Goal: Task Accomplishment & Management: Manage account settings

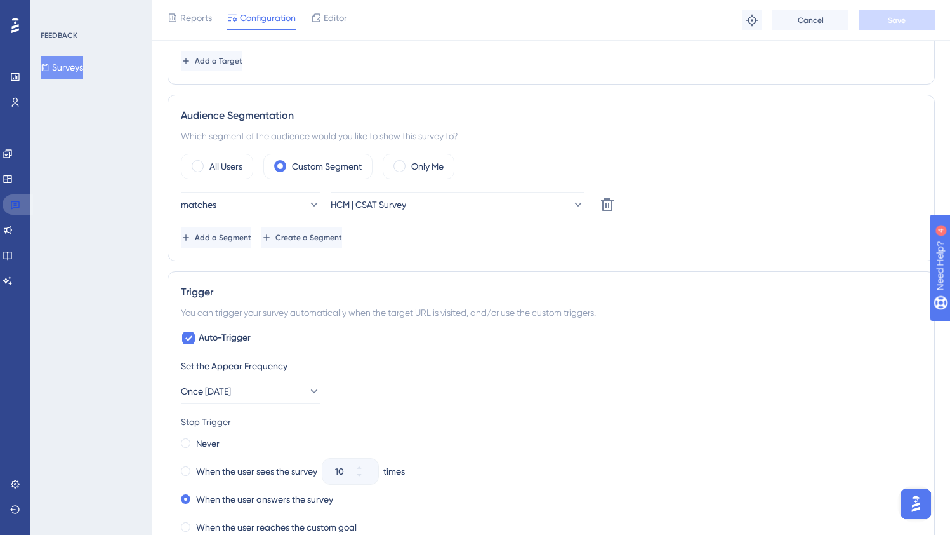
drag, startPoint x: 14, startPoint y: 200, endPoint x: 129, endPoint y: 294, distance: 148.4
click at [13, 200] on icon at bounding box center [15, 204] width 10 height 10
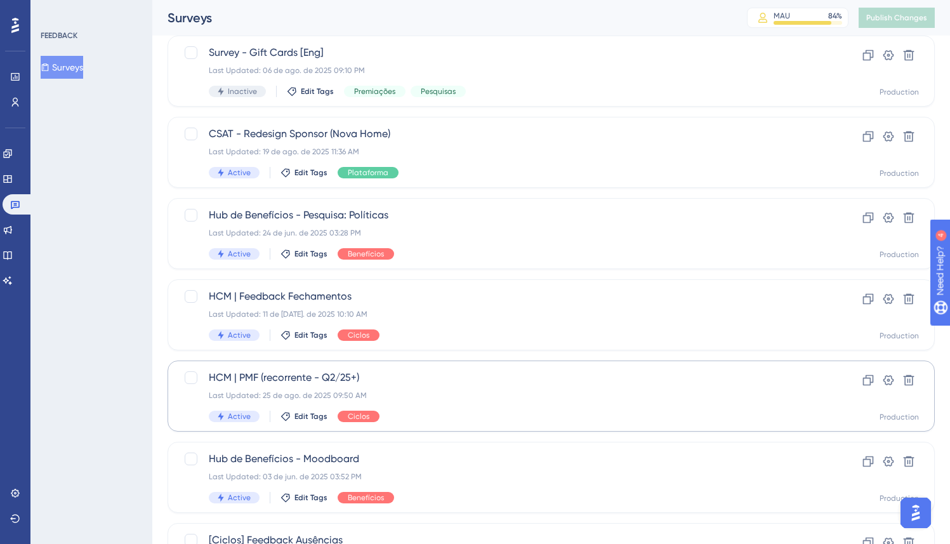
scroll to position [265, 0]
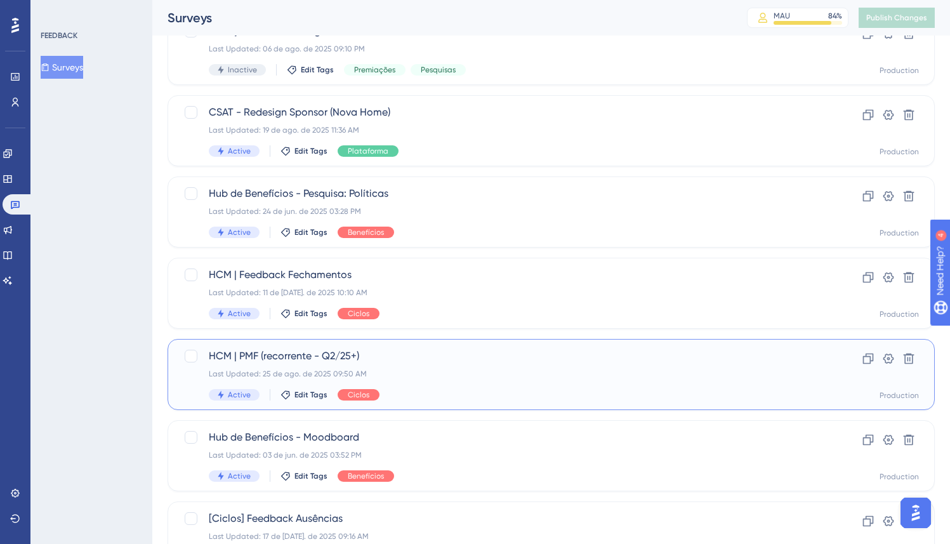
click at [424, 359] on span "HCM | PMF (recorrente - Q2/25+)" at bounding box center [500, 356] width 583 height 15
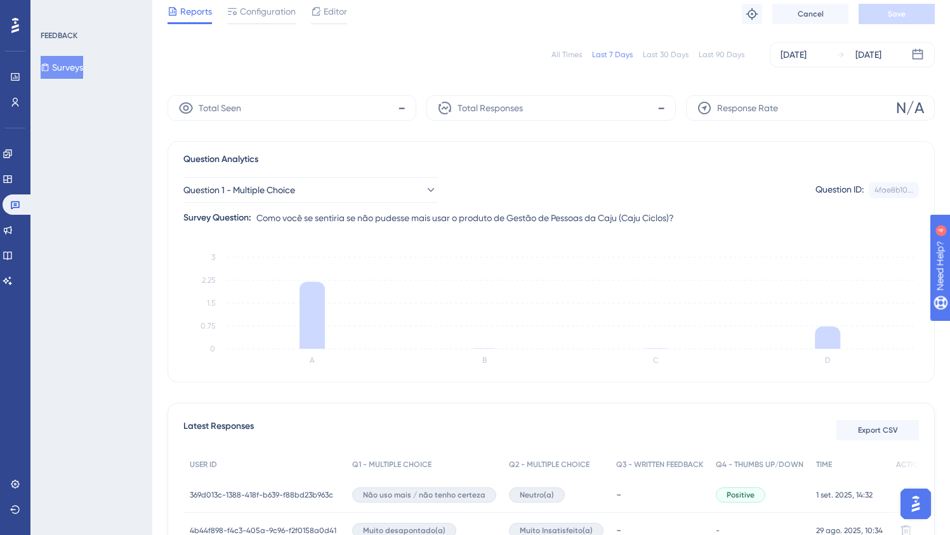
scroll to position [223, 0]
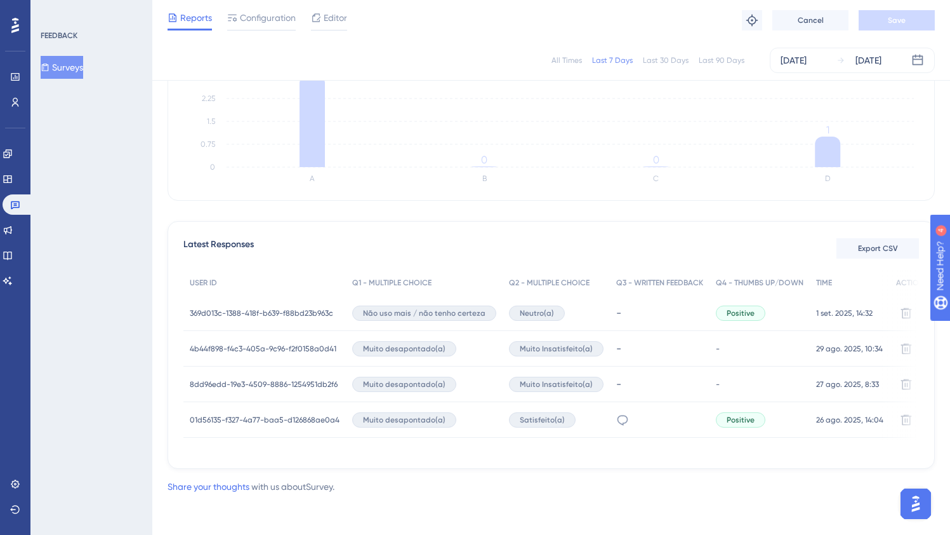
click at [241, 308] on span "369d013c-1388-418f-b639-f88bd23b963c" at bounding box center [261, 313] width 143 height 10
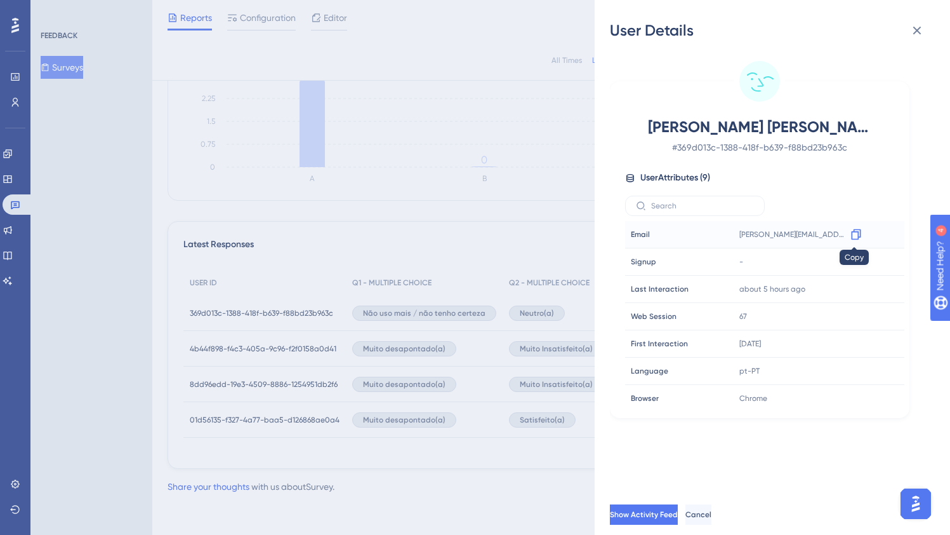
click at [853, 238] on icon at bounding box center [856, 234] width 13 height 13
click at [921, 31] on icon at bounding box center [917, 30] width 15 height 15
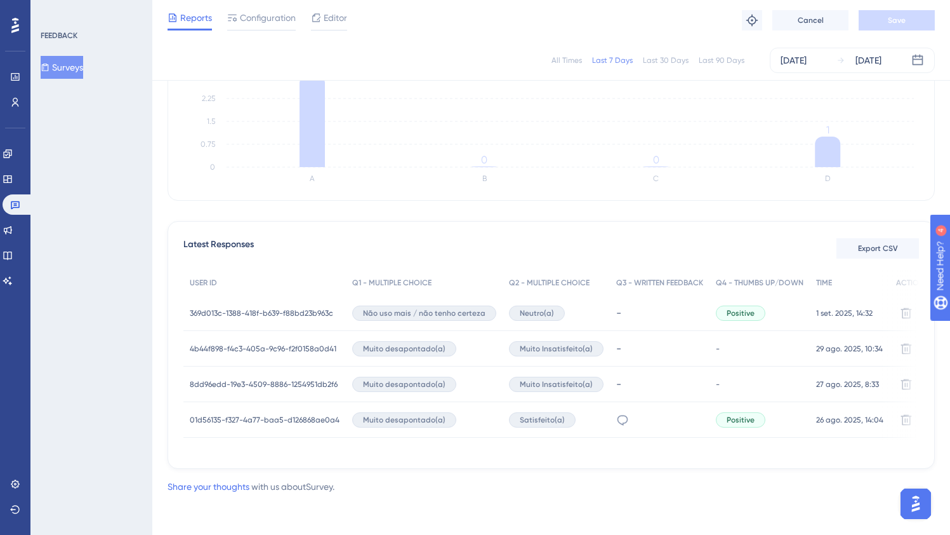
click at [170, 14] on icon at bounding box center [173, 18] width 10 height 10
click at [207, 24] on span "Reports" at bounding box center [196, 17] width 32 height 15
click at [198, 15] on span "Reports" at bounding box center [196, 17] width 32 height 15
click at [209, 20] on span "Reports" at bounding box center [196, 17] width 32 height 15
click at [14, 77] on icon at bounding box center [15, 77] width 10 height 10
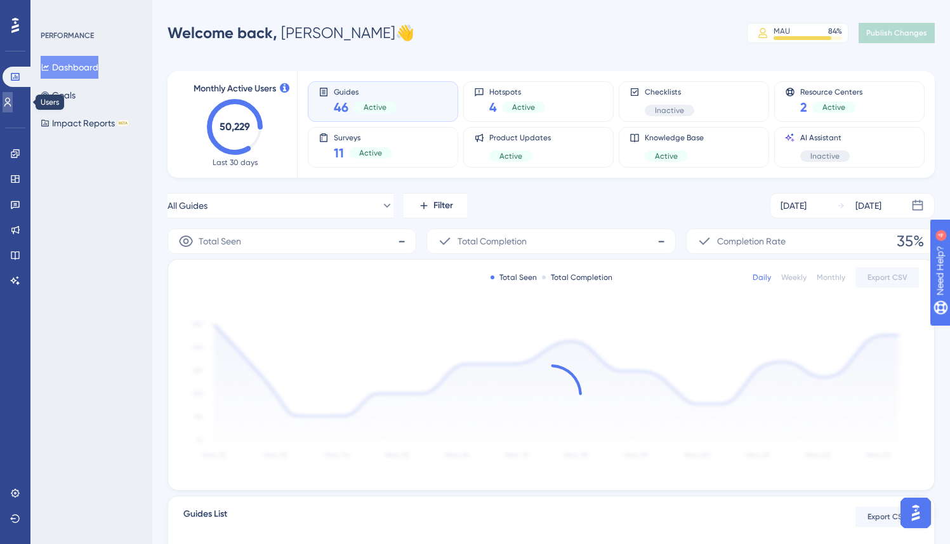
click at [13, 100] on icon at bounding box center [8, 102] width 10 height 10
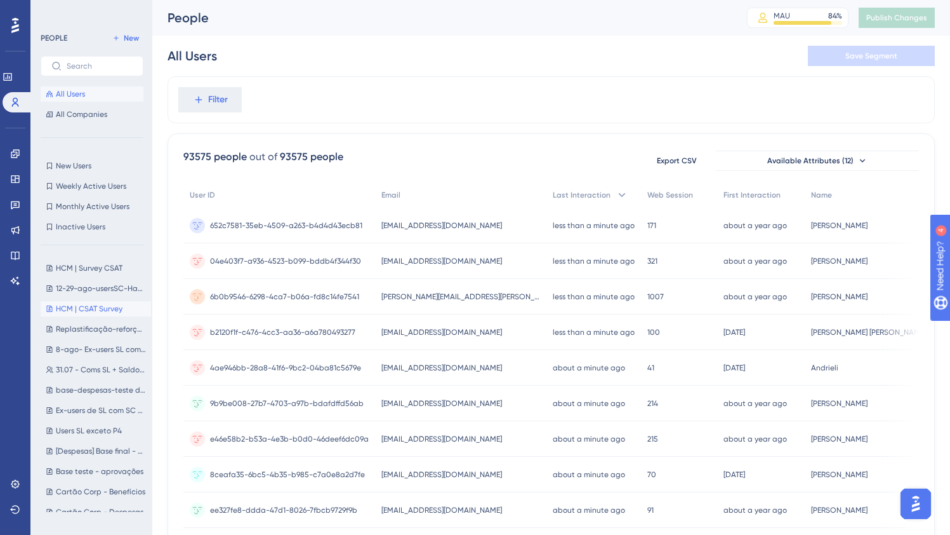
click at [84, 306] on span "HCM | CSAT Survey" at bounding box center [89, 308] width 67 height 10
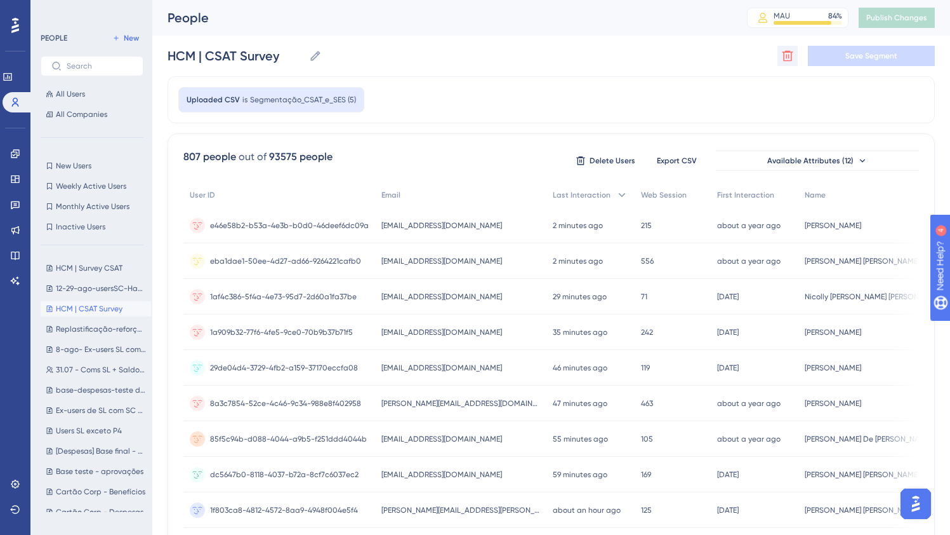
click at [788, 56] on icon at bounding box center [787, 56] width 13 height 13
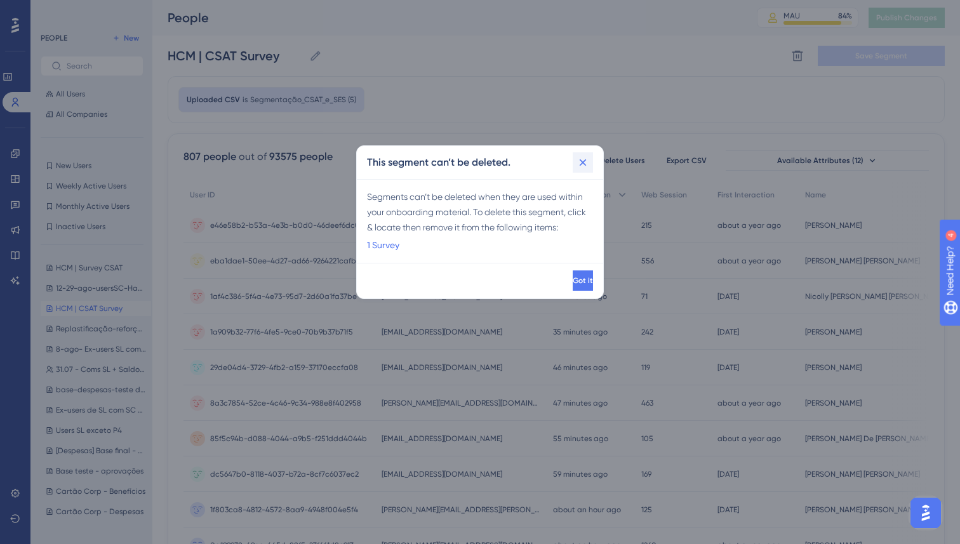
click at [585, 158] on icon at bounding box center [582, 162] width 13 height 13
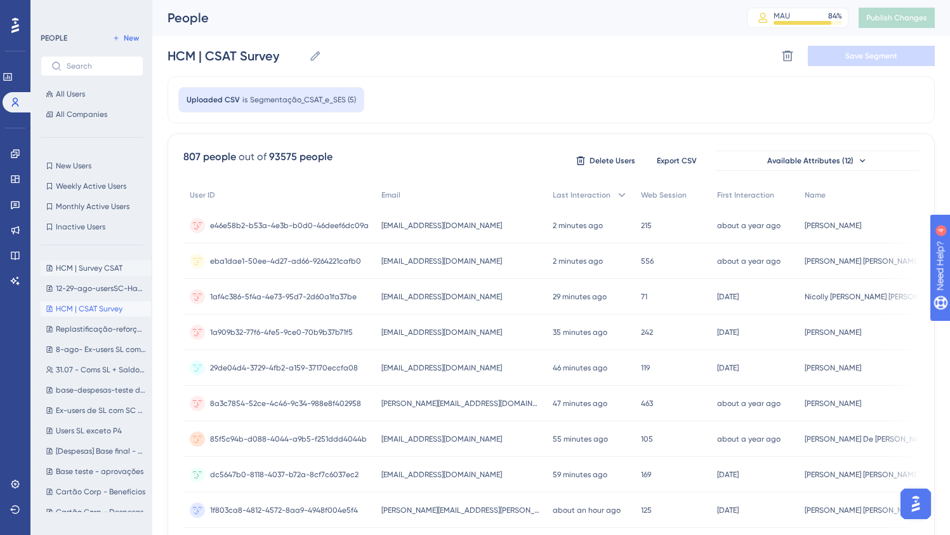
click at [105, 263] on span "HCM | Survey CSAT" at bounding box center [89, 268] width 67 height 10
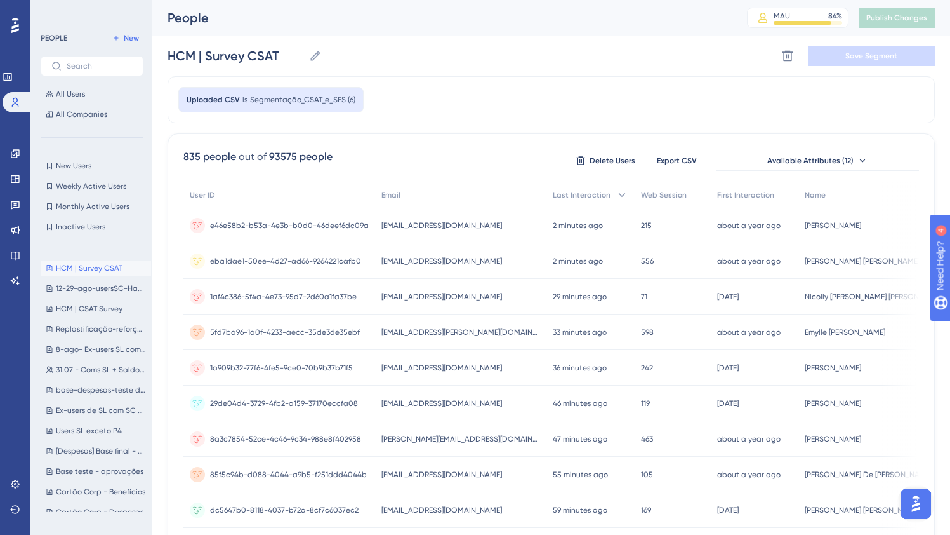
click at [303, 100] on span "Segmentação_CSAT_e_SES (6)" at bounding box center [302, 100] width 105 height 10
click at [790, 60] on icon at bounding box center [788, 56] width 11 height 11
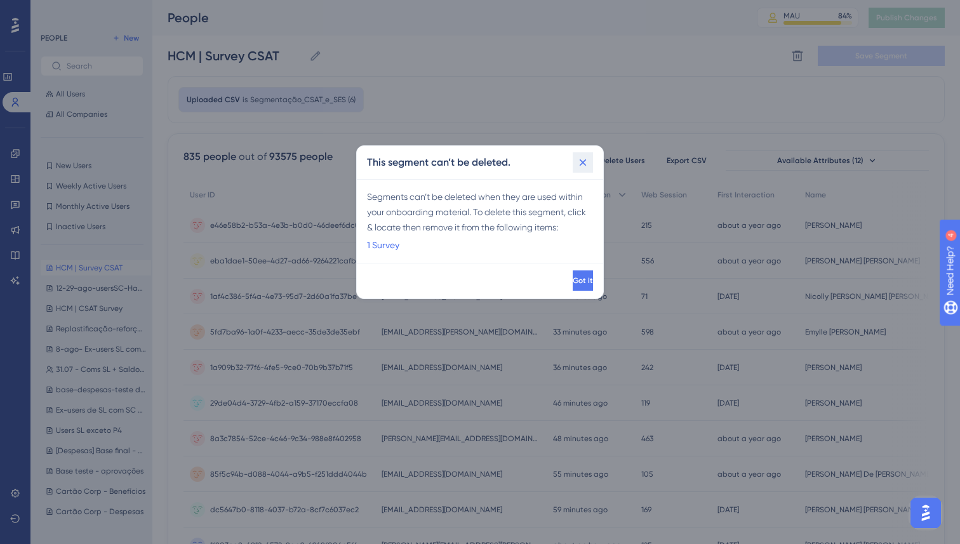
click at [589, 157] on button at bounding box center [583, 162] width 20 height 20
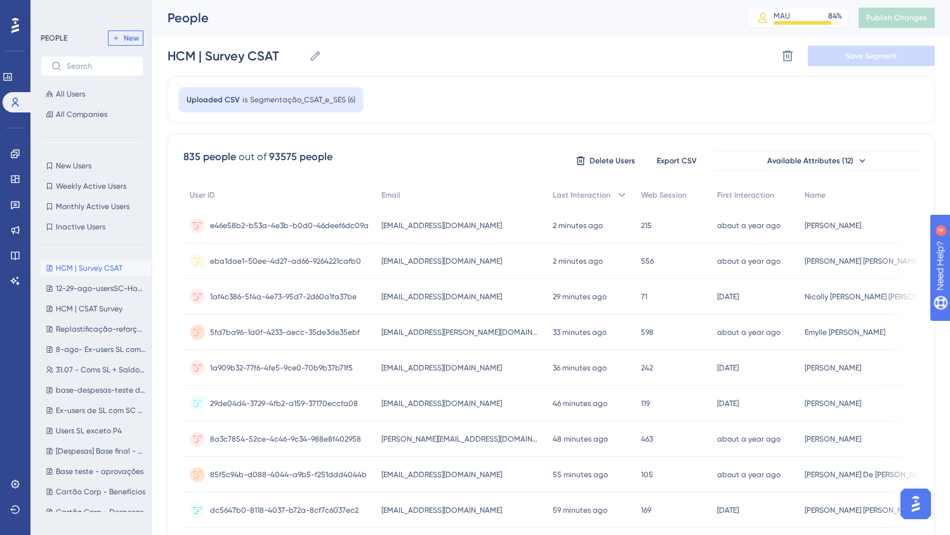
click at [128, 40] on span "New" at bounding box center [131, 38] width 15 height 10
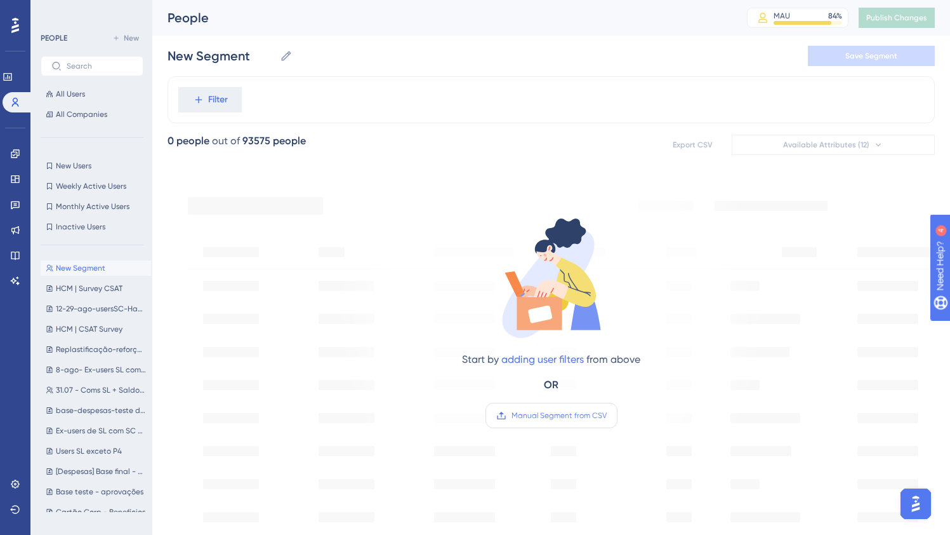
click at [565, 410] on span "Manual Segment from CSV" at bounding box center [559, 415] width 95 height 10
click at [607, 415] on input "Manual Segment from CSV" at bounding box center [607, 415] width 0 height 0
click at [547, 422] on label "Manual Segment from CSV" at bounding box center [552, 414] width 132 height 25
click at [607, 415] on input "Manual Segment from CSV" at bounding box center [607, 415] width 0 height 0
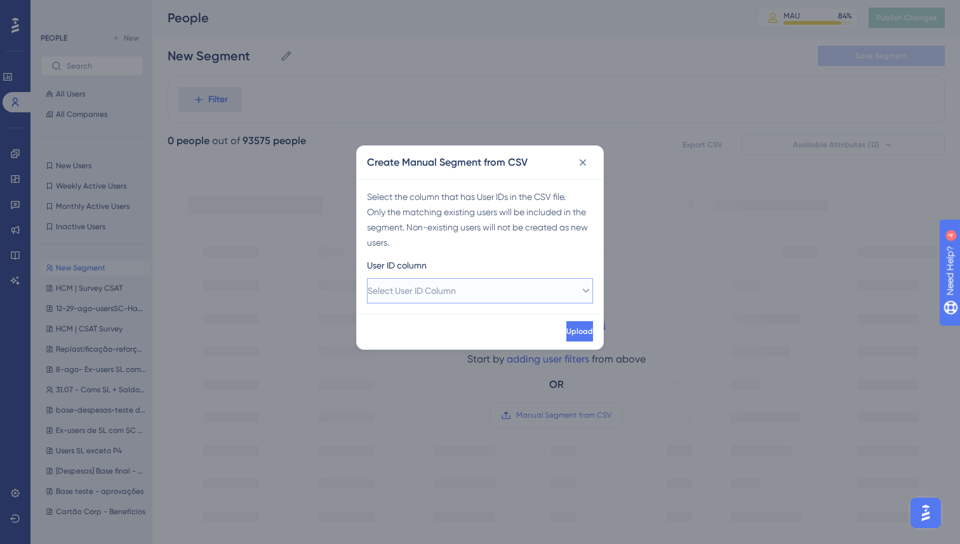
click at [484, 290] on button "Select User ID Column" at bounding box center [480, 290] width 226 height 25
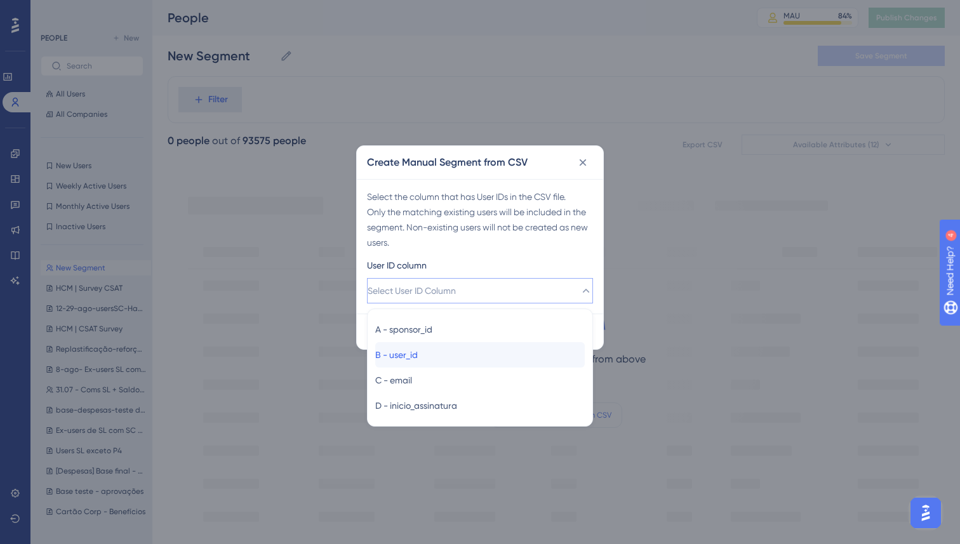
click at [463, 352] on div "B - user_id B - user_id" at bounding box center [479, 354] width 209 height 25
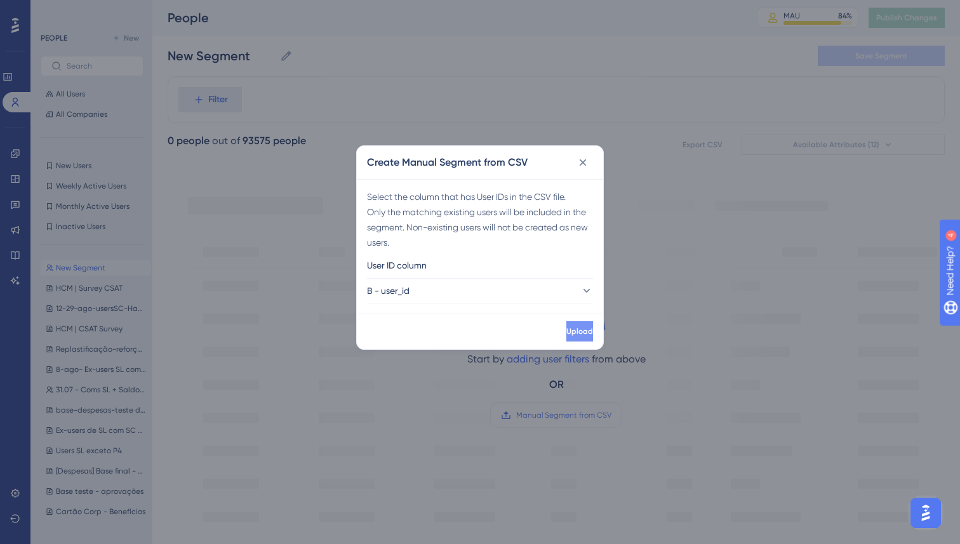
click at [566, 329] on span "Upload" at bounding box center [579, 331] width 27 height 10
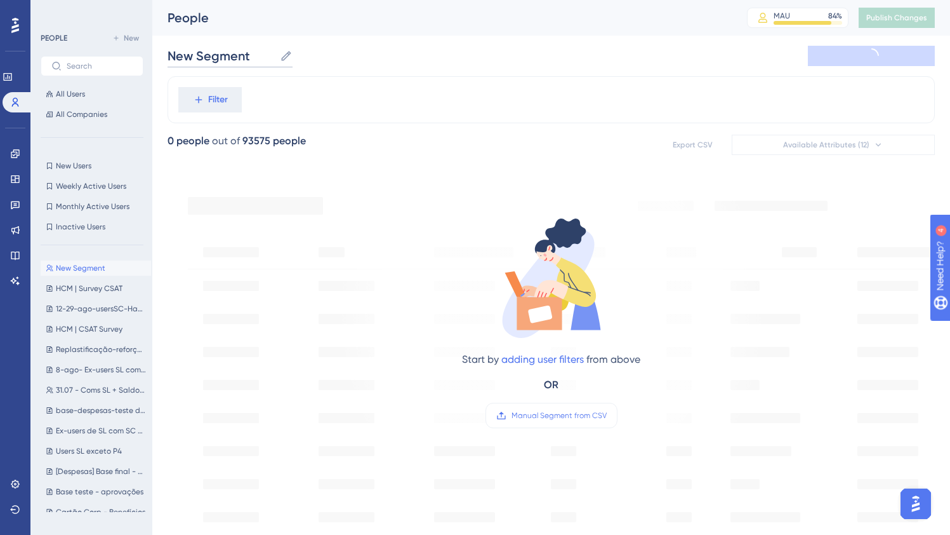
click at [225, 60] on input "New Segment" at bounding box center [221, 56] width 107 height 18
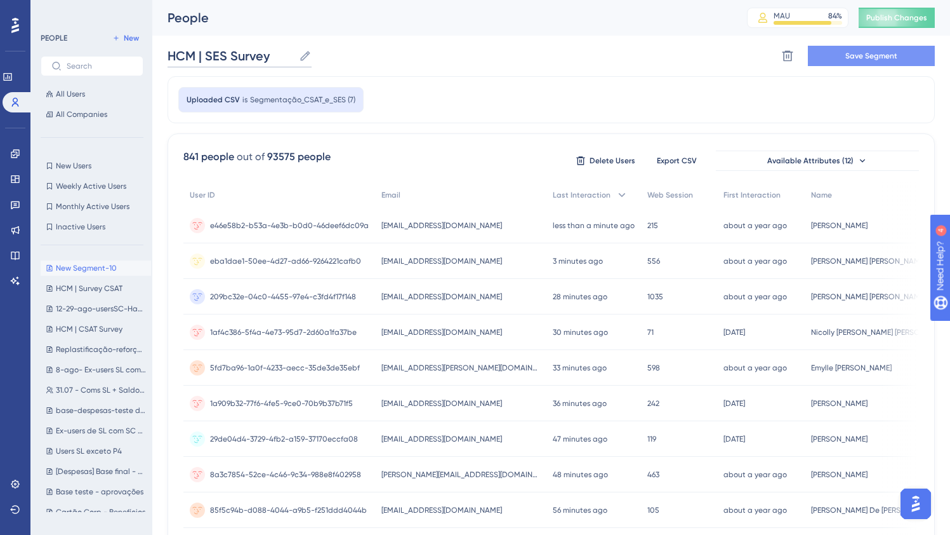
type input "HCM | SES Survey"
click at [850, 53] on span "Save Segment" at bounding box center [872, 56] width 52 height 10
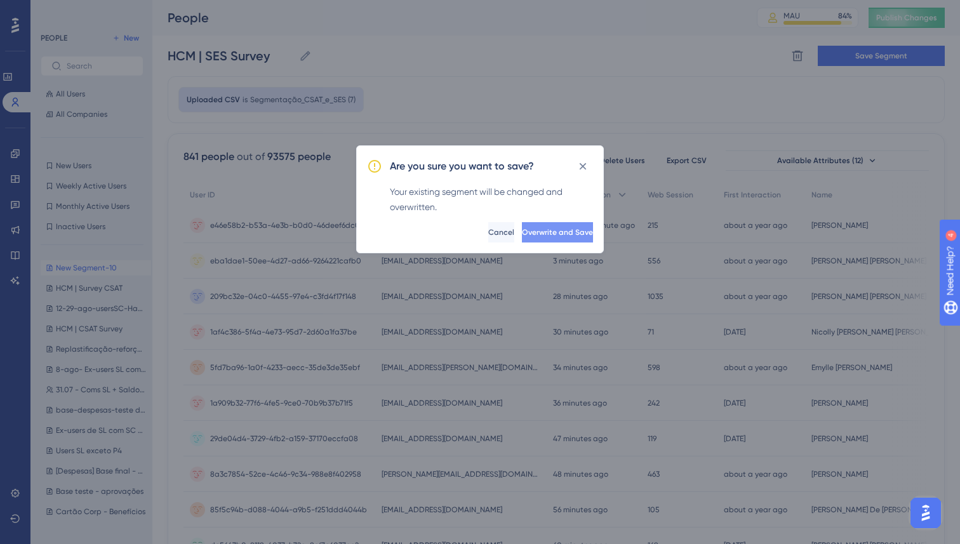
click at [522, 235] on span "Overwrite and Save" at bounding box center [557, 232] width 71 height 10
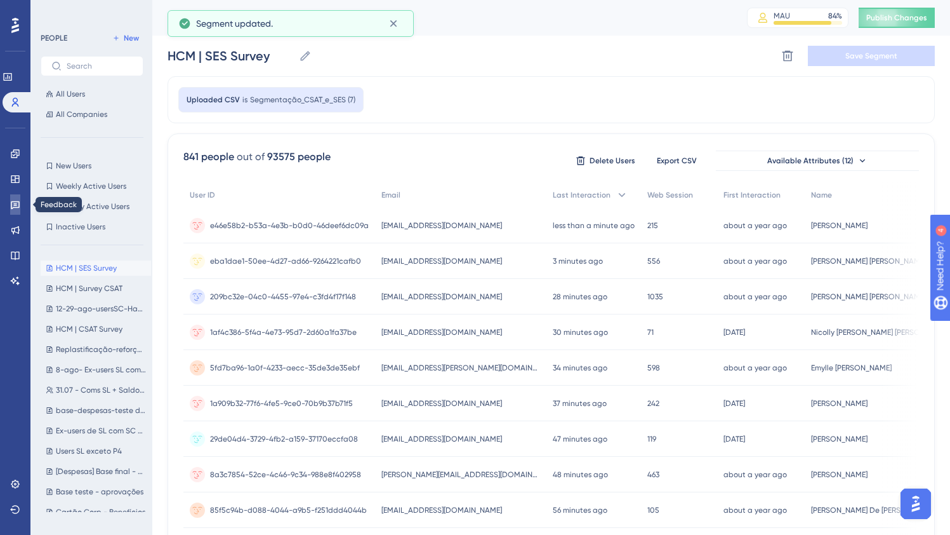
click at [11, 207] on icon at bounding box center [15, 205] width 9 height 8
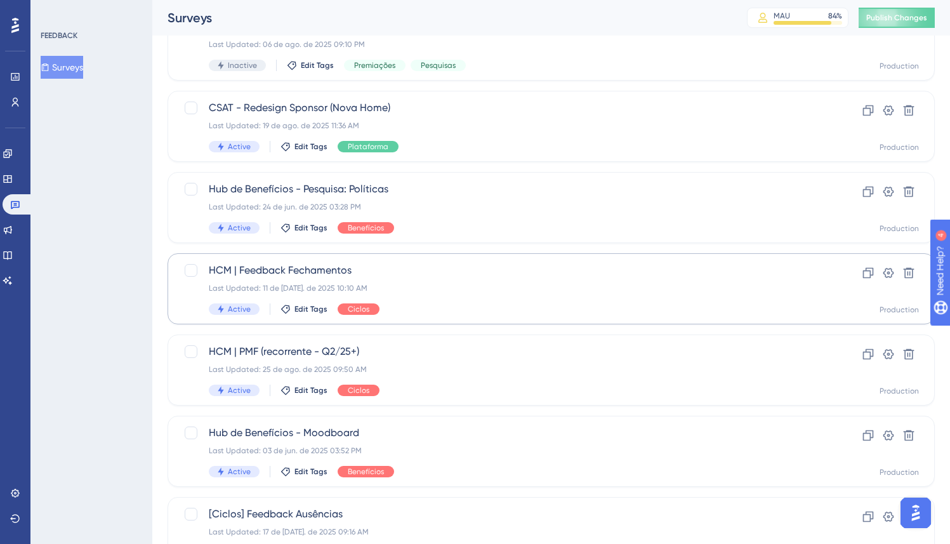
scroll to position [291, 0]
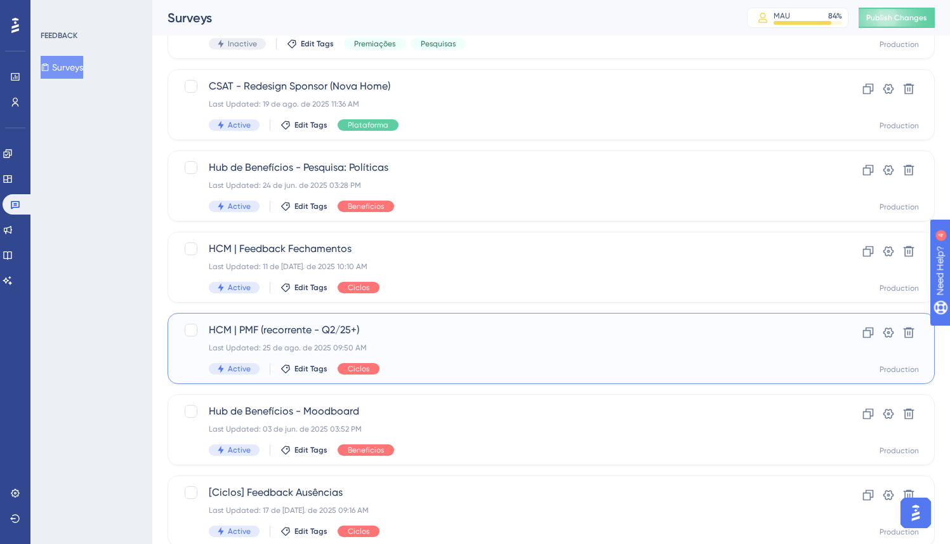
click at [437, 355] on div "HCM | PMF (recorrente - Q2/25+) Last Updated: 25 de ago. de 2025 09:50 AM Activ…" at bounding box center [500, 348] width 583 height 52
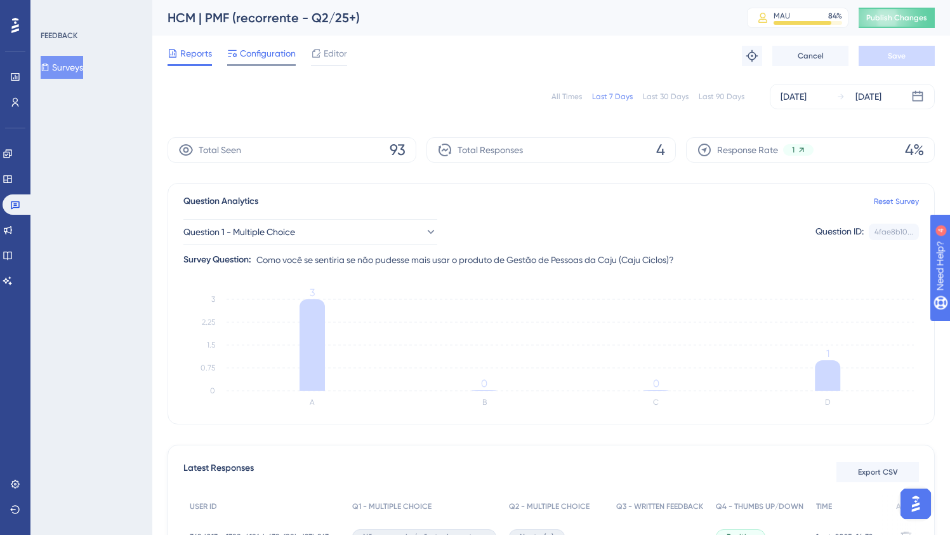
click at [267, 60] on span "Configuration" at bounding box center [268, 53] width 56 height 15
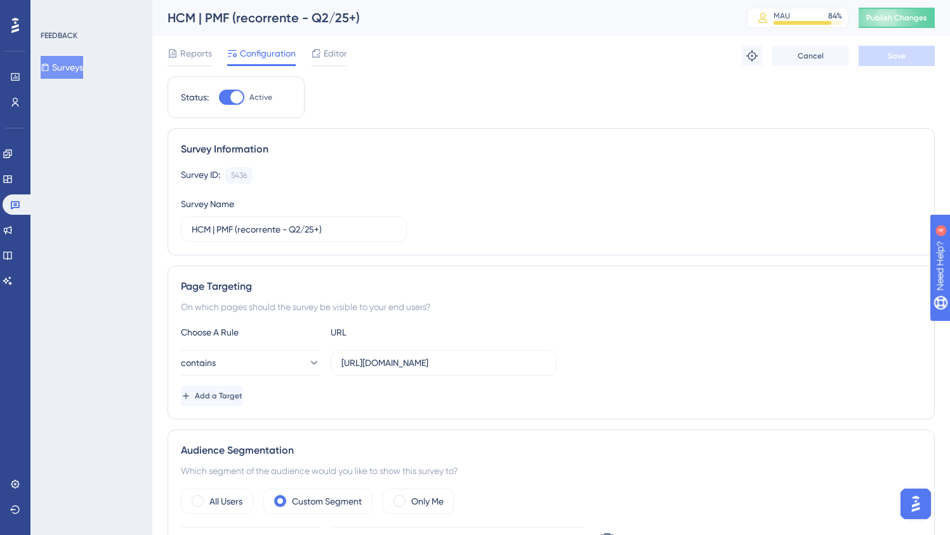
click at [237, 96] on div at bounding box center [236, 97] width 13 height 13
click at [219, 97] on input "Active" at bounding box center [218, 97] width 1 height 1
checkbox input "false"
click at [886, 63] on button "Save" at bounding box center [897, 56] width 76 height 20
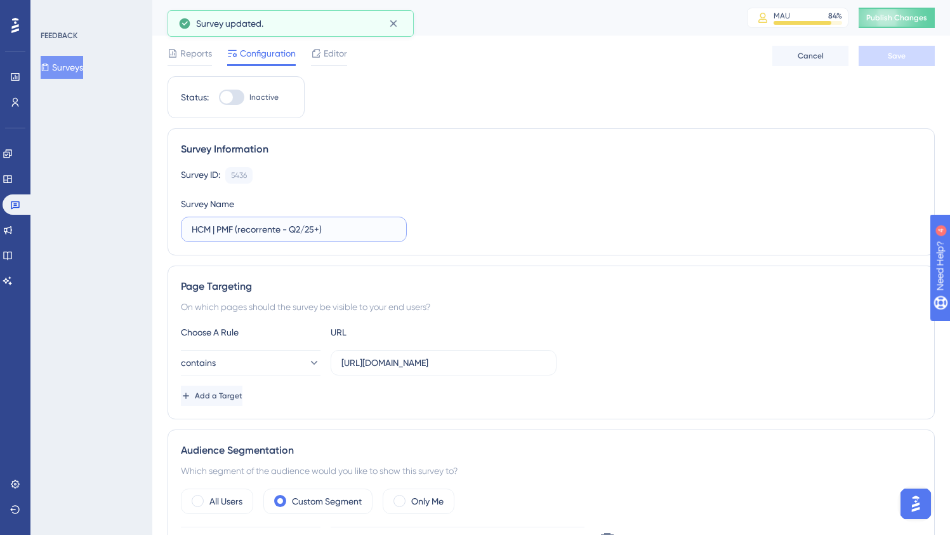
click at [362, 232] on input "HCM | PMF (recorrente - Q2/25+)" at bounding box center [294, 229] width 204 height 14
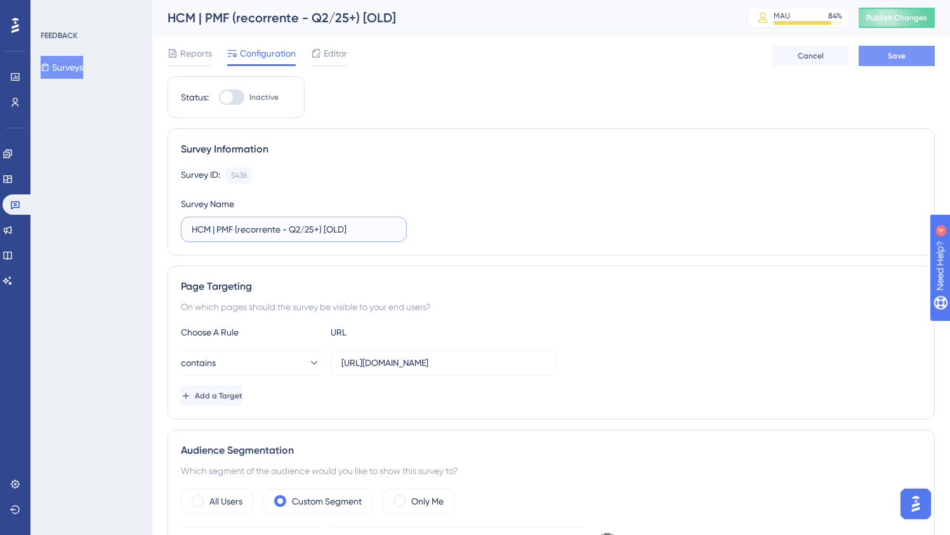
type input "HCM | PMF (recorrente - Q2/25+) [OLD]"
click at [882, 59] on button "Save" at bounding box center [897, 56] width 76 height 20
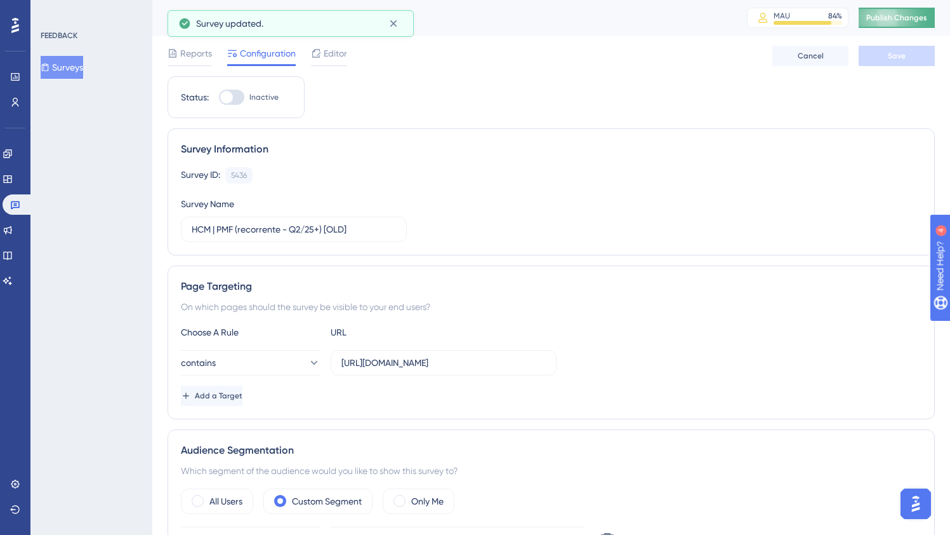
click at [923, 19] on span "Publish Changes" at bounding box center [897, 18] width 61 height 10
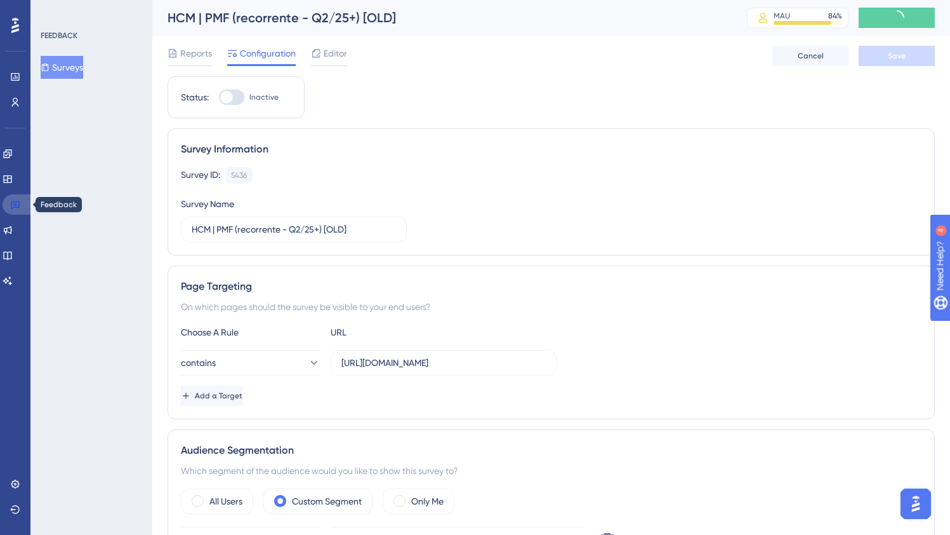
click at [18, 206] on icon at bounding box center [15, 204] width 10 height 10
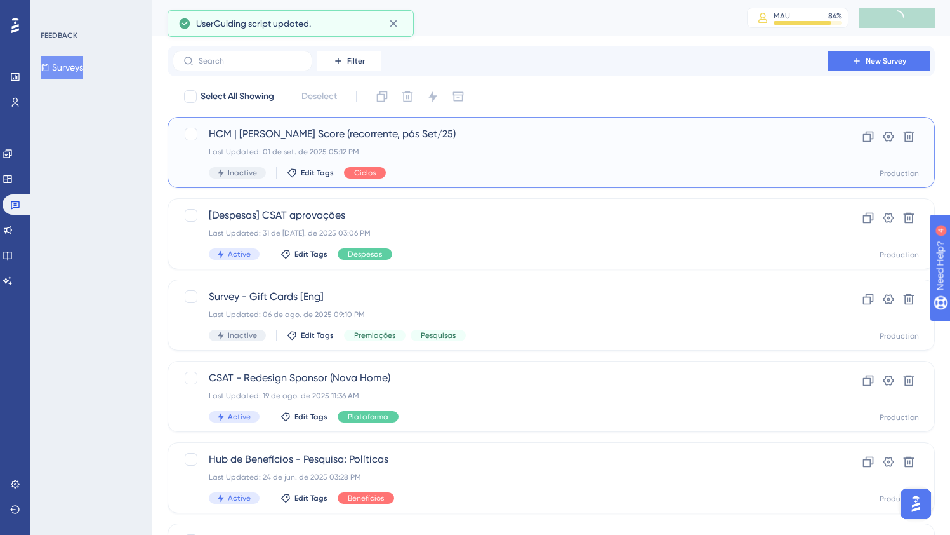
click at [468, 158] on div "HCM | [PERSON_NAME] Score (recorrente, pós Set/25) Last Updated: 01 de set. de …" at bounding box center [500, 152] width 583 height 52
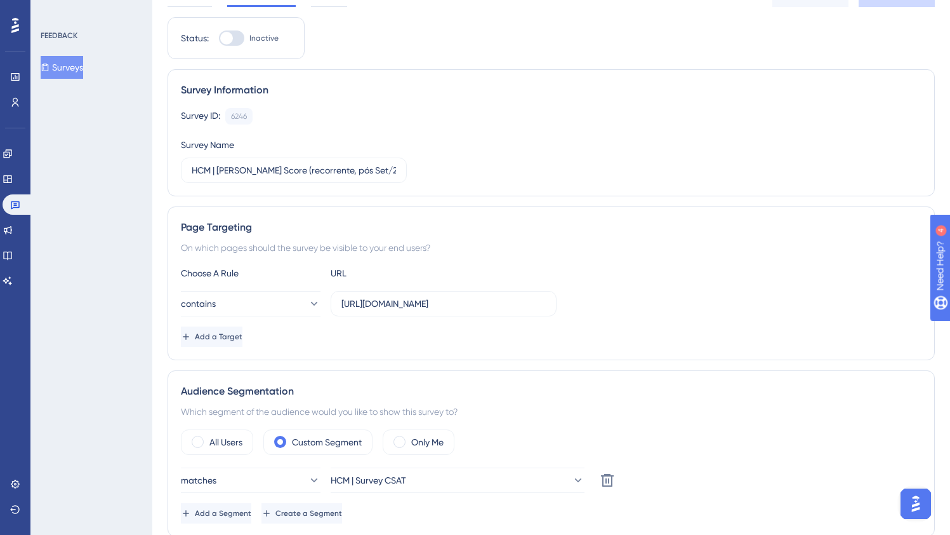
scroll to position [130, 0]
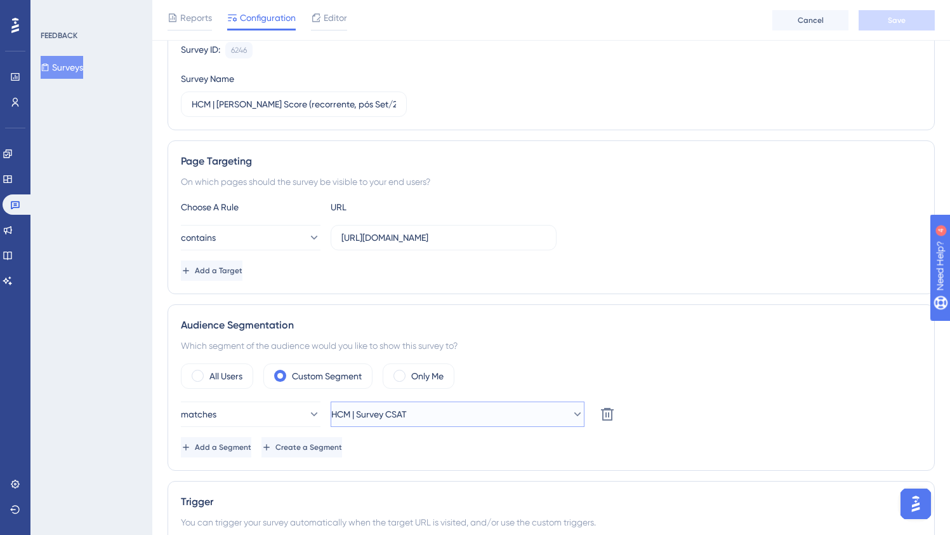
click at [392, 421] on button "HCM | Survey CSAT" at bounding box center [458, 413] width 254 height 25
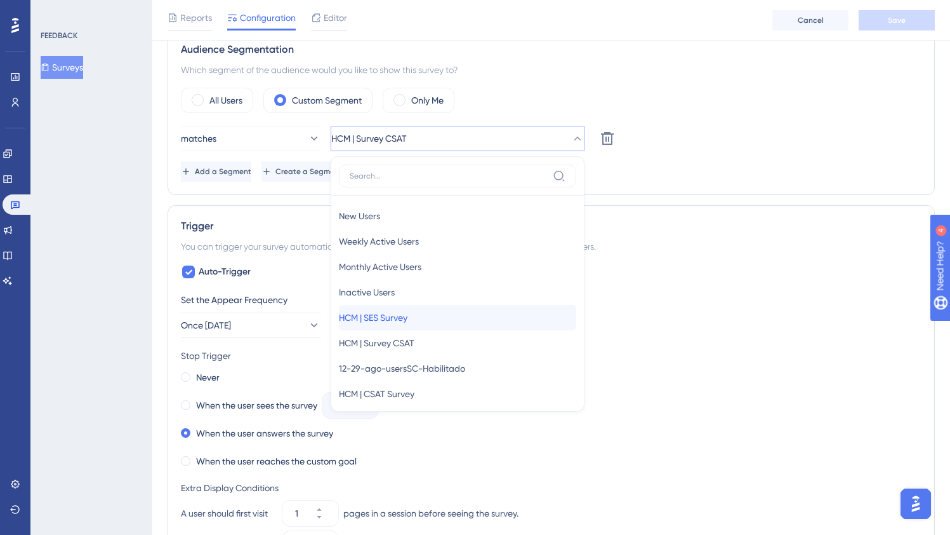
click at [442, 311] on div "HCM | SES Survey HCM | SES Survey" at bounding box center [457, 317] width 237 height 25
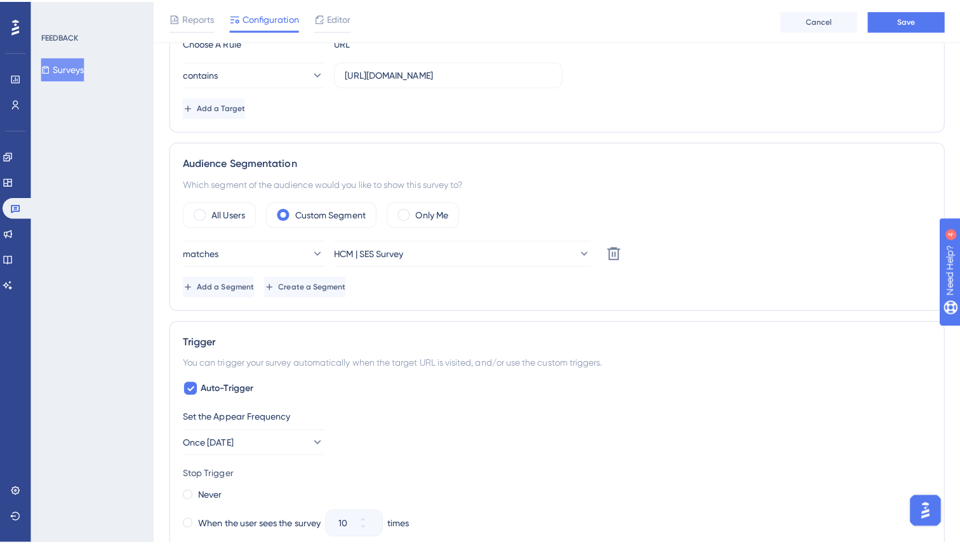
scroll to position [0, 0]
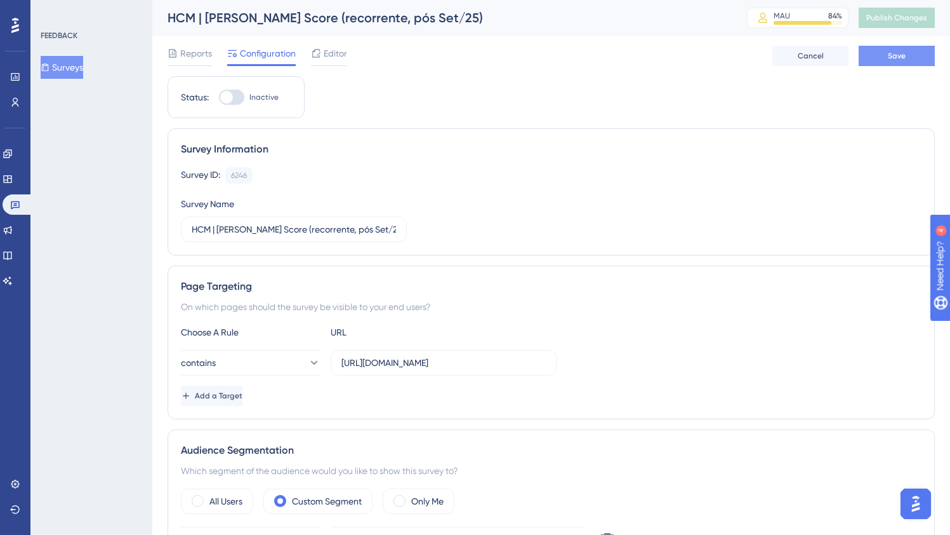
click at [890, 62] on button "Save" at bounding box center [897, 56] width 76 height 20
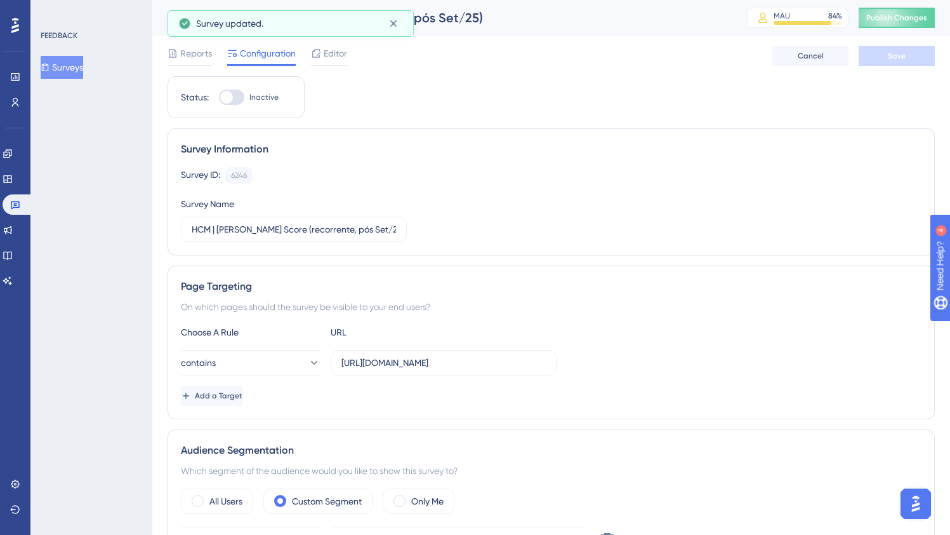
click at [228, 95] on div at bounding box center [226, 97] width 13 height 13
click at [219, 97] on input "Inactive" at bounding box center [218, 97] width 1 height 1
checkbox input "true"
click at [890, 51] on span "Save" at bounding box center [897, 56] width 18 height 10
click at [902, 19] on span "Publish Changes" at bounding box center [897, 18] width 61 height 10
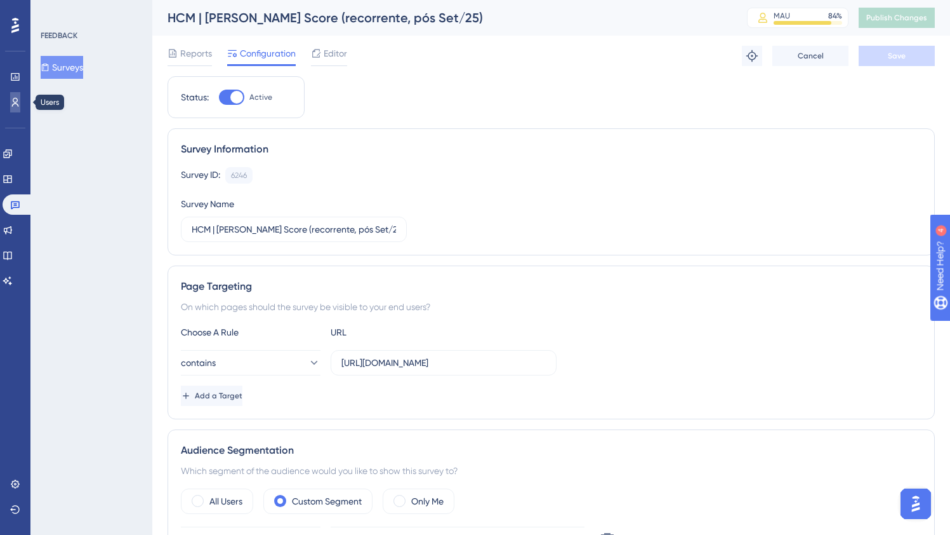
click at [10, 103] on icon at bounding box center [15, 102] width 10 height 10
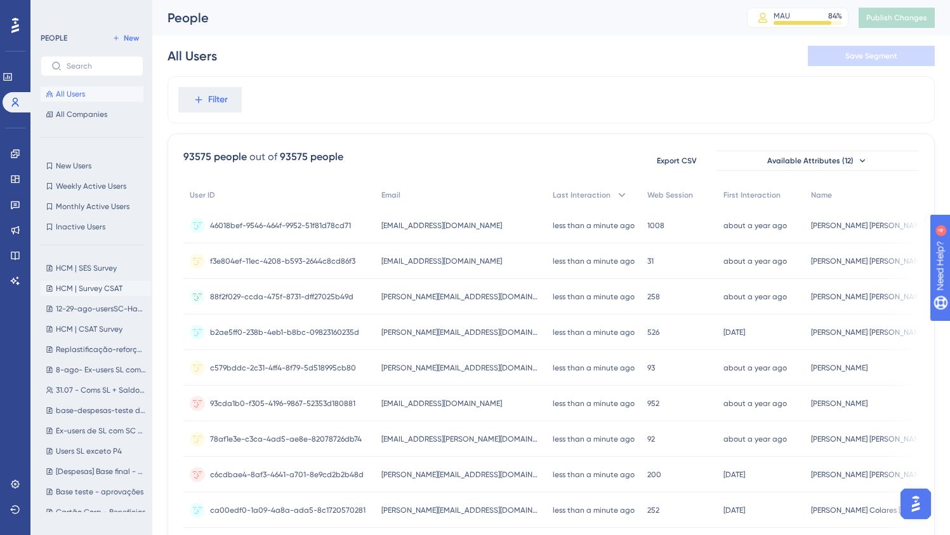
click at [109, 286] on span "HCM | Survey CSAT" at bounding box center [89, 288] width 67 height 10
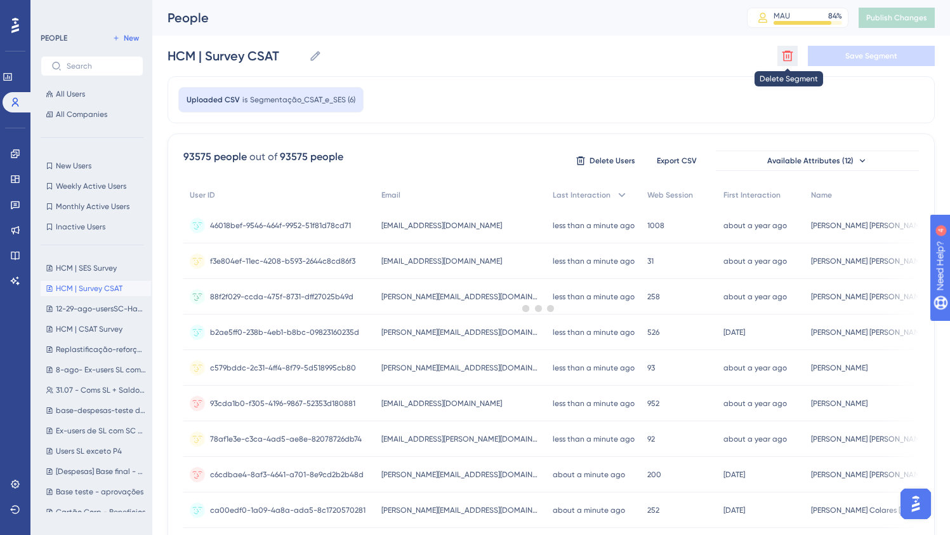
click at [791, 58] on icon at bounding box center [788, 56] width 11 height 11
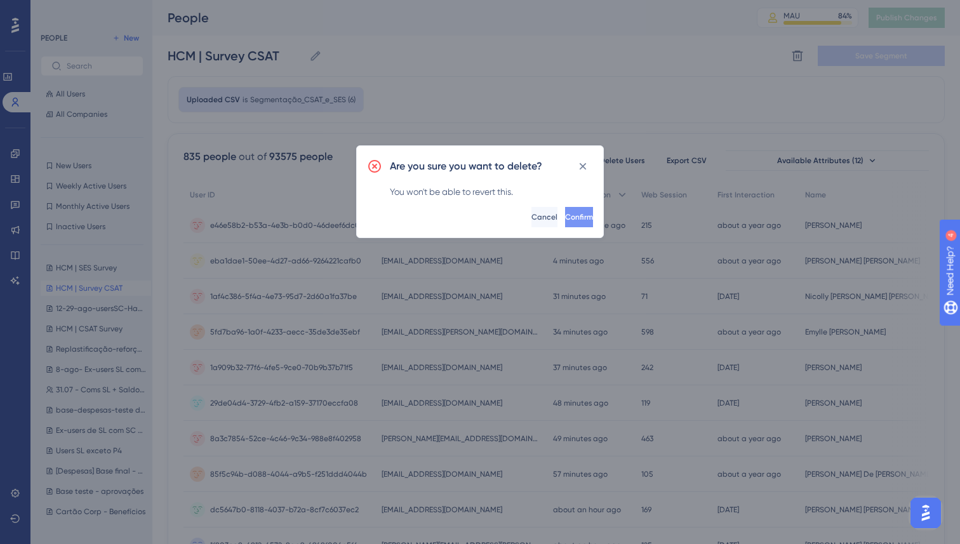
click at [565, 219] on span "Confirm" at bounding box center [579, 217] width 28 height 10
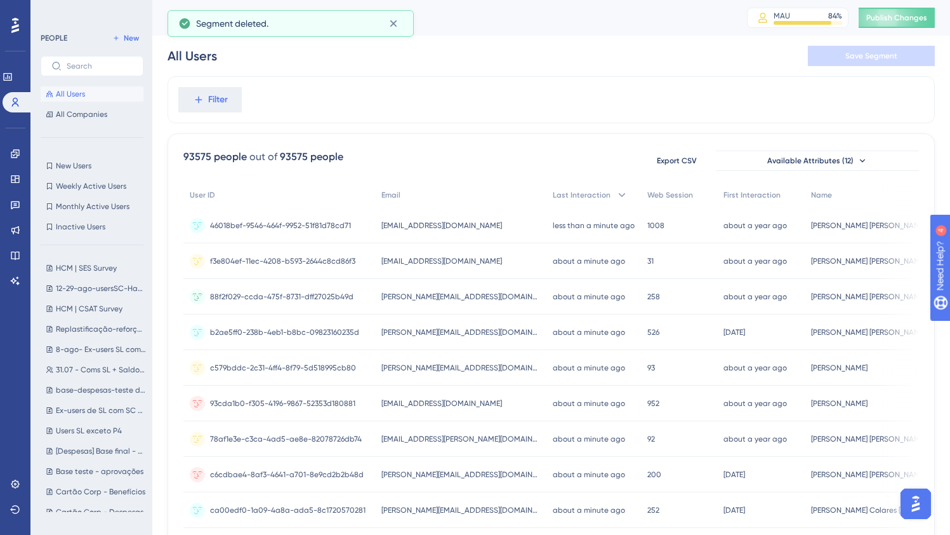
click at [92, 317] on div "HCM | SES Survey HCM | SES Survey 12-29-ago-usersSC-Habilitado 12-29-ago-usersS…" at bounding box center [96, 383] width 110 height 256
click at [95, 309] on span "HCM | CSAT Survey" at bounding box center [89, 308] width 67 height 10
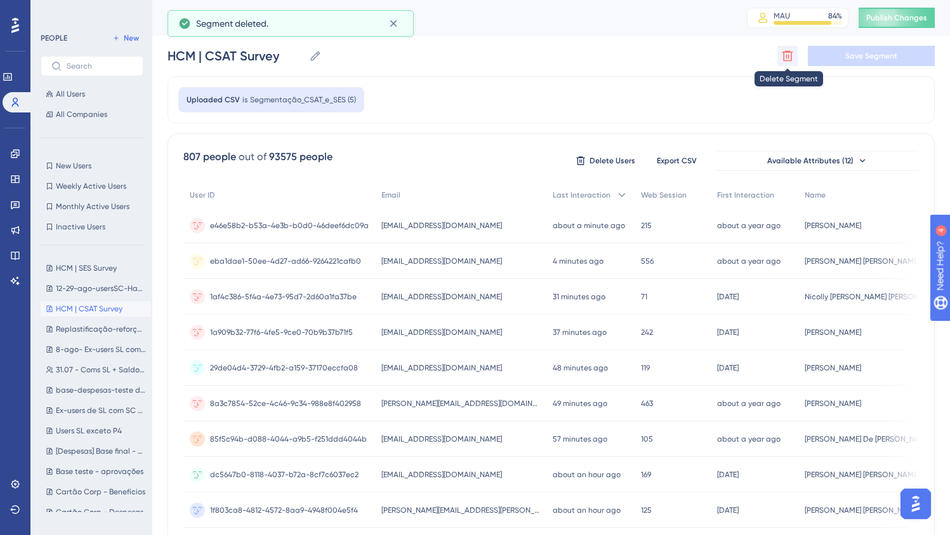
click at [783, 60] on icon at bounding box center [788, 56] width 11 height 11
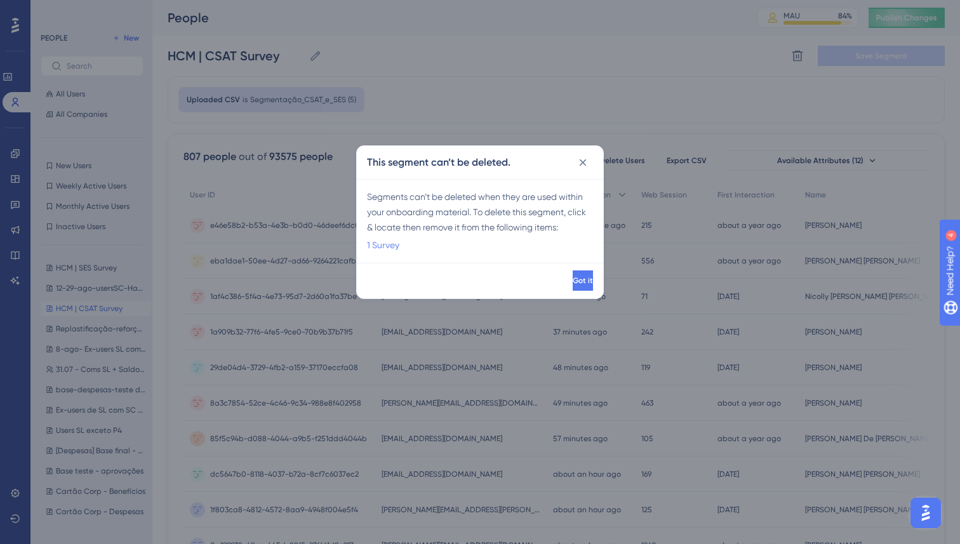
click at [392, 247] on link "1 Survey" at bounding box center [383, 244] width 32 height 15
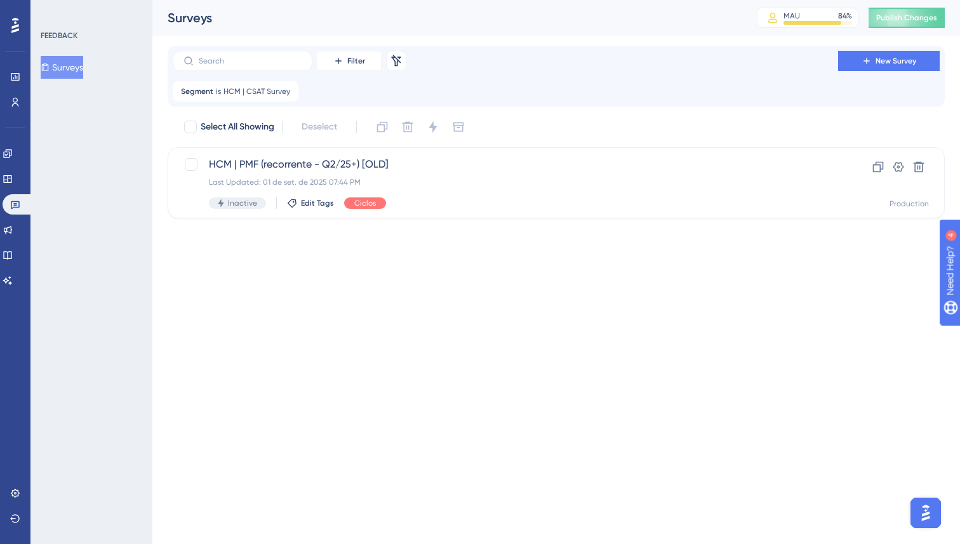
click at [322, 0] on html "Performance Users Engagement Widgets Feedback Product Updates Knowledge Base AI…" at bounding box center [480, 0] width 960 height 0
click at [519, 0] on html "Performance Users Engagement Widgets Feedback Product Updates Knowledge Base AI…" at bounding box center [480, 0] width 960 height 0
click at [901, 16] on span "Publish Changes" at bounding box center [906, 18] width 61 height 10
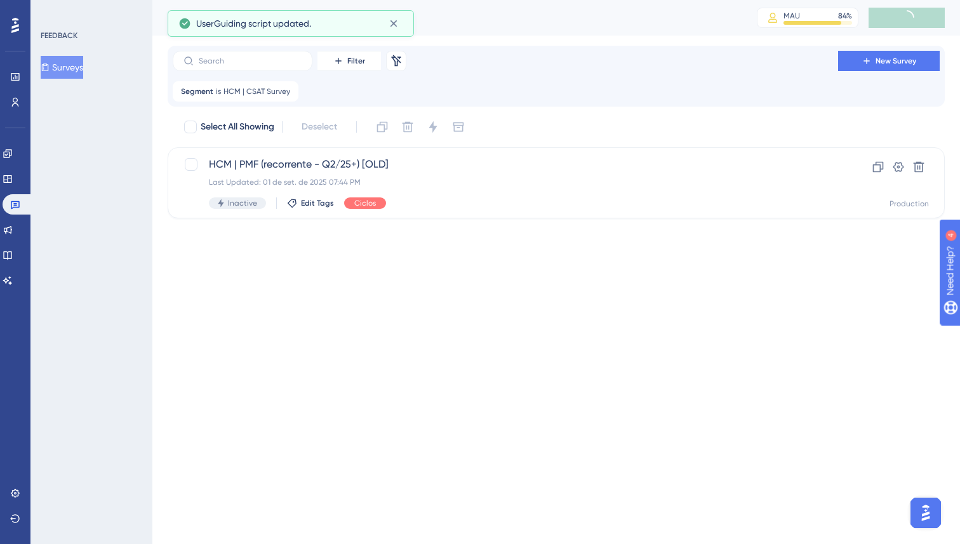
click at [342, 0] on html "Performance Users Engagement Widgets Feedback Product Updates Knowledge Base AI…" at bounding box center [480, 0] width 960 height 0
click at [335, 0] on html "Performance Users Engagement Widgets Feedback Product Updates Knowledge Base AI…" at bounding box center [480, 0] width 960 height 0
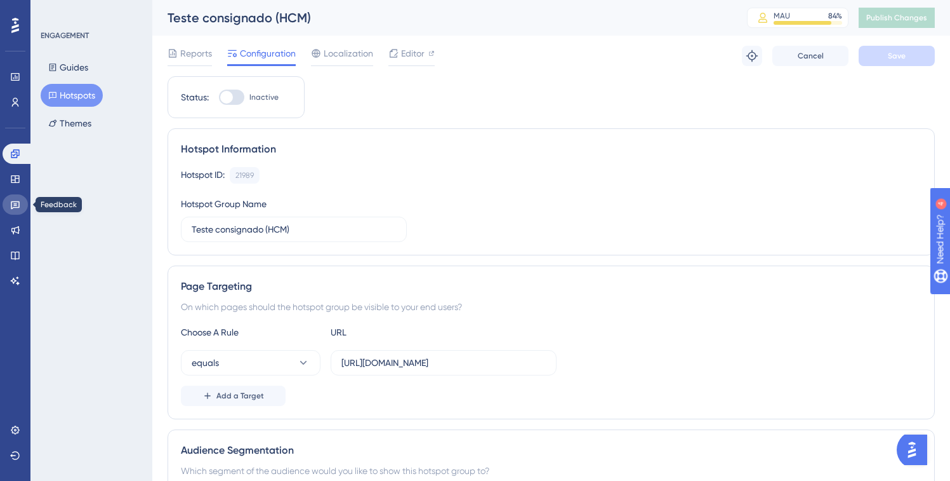
click at [13, 209] on link at bounding box center [15, 204] width 25 height 20
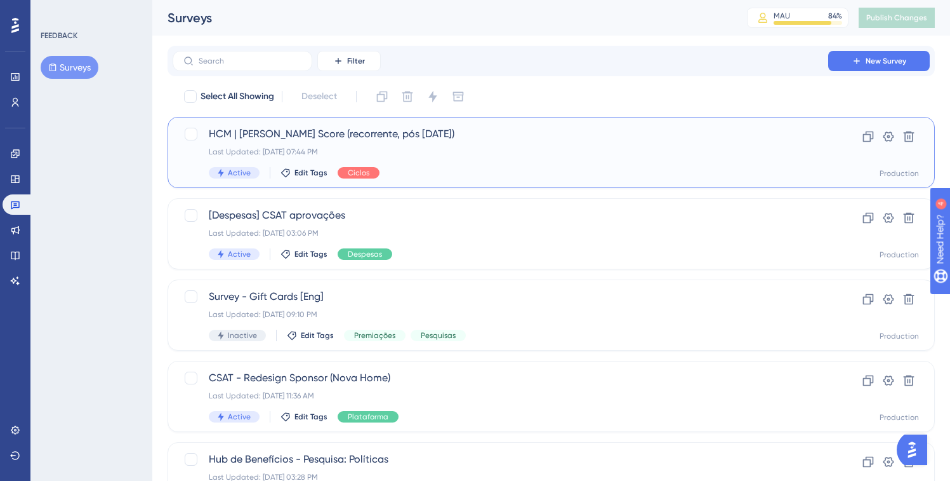
click at [474, 161] on div "HCM | Sean Ellis Score (recorrente, pós Set/25) Last Updated: 01 de set. de 202…" at bounding box center [500, 152] width 583 height 52
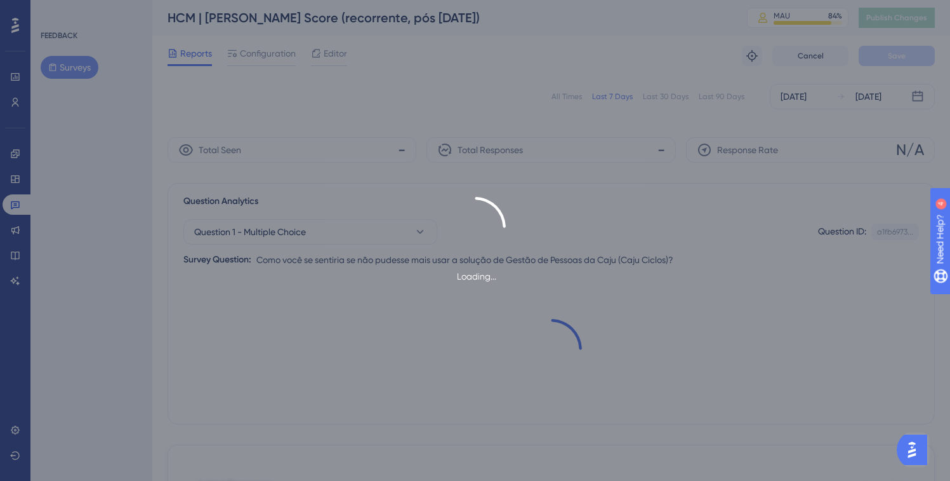
click at [328, 48] on div "Loading..." at bounding box center [475, 240] width 950 height 481
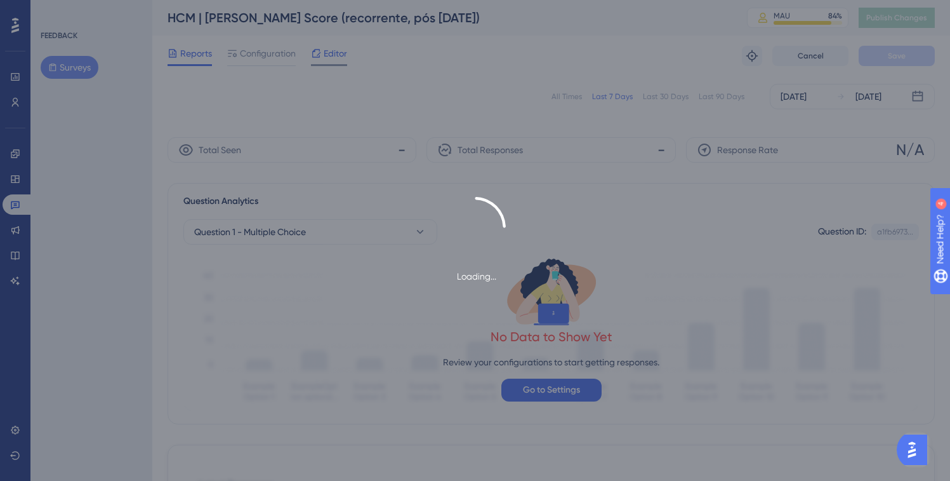
click at [335, 54] on span "Editor" at bounding box center [335, 53] width 23 height 15
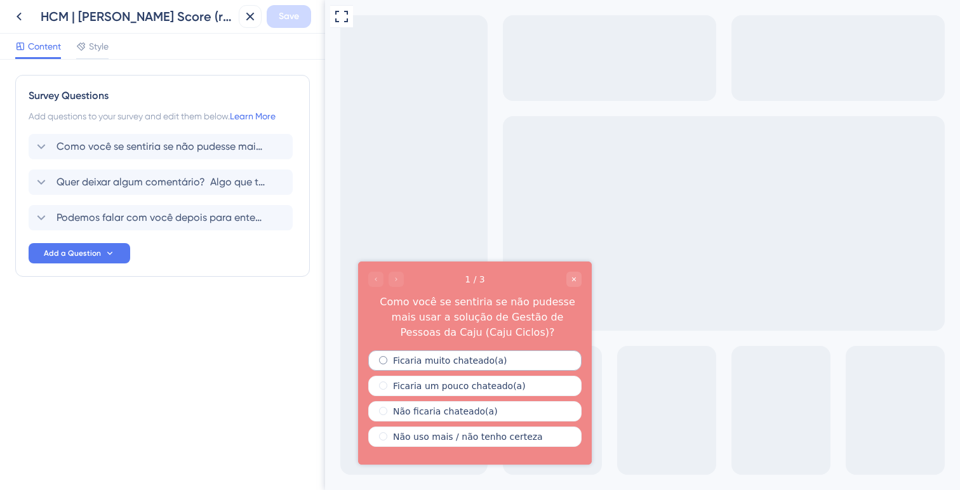
click at [446, 355] on label "Ficaria muito chateado(a)" at bounding box center [450, 360] width 114 height 10
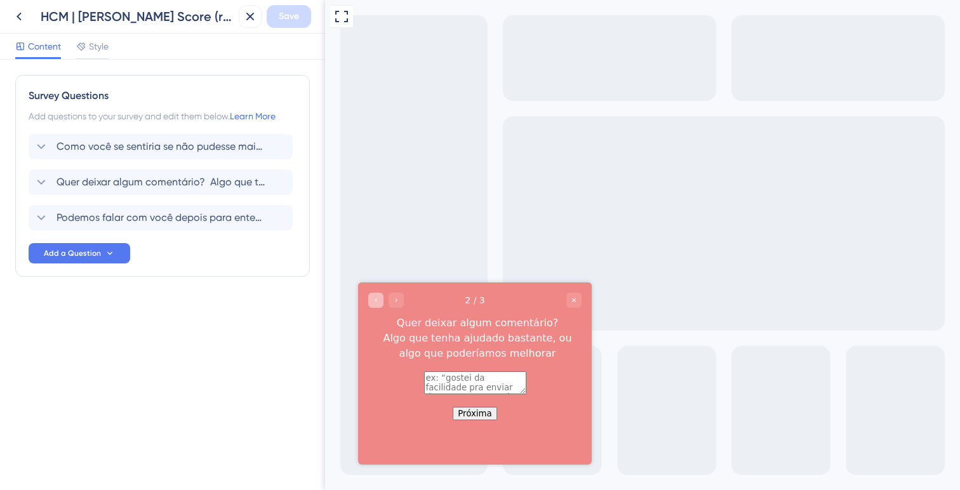
click at [373, 295] on div "Go to Question 1" at bounding box center [375, 300] width 15 height 15
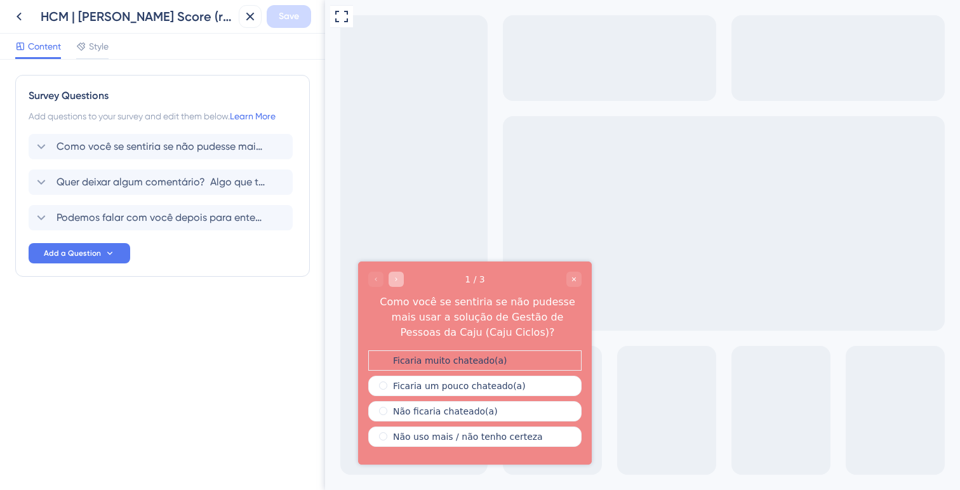
click at [391, 284] on div "Go to Question 2" at bounding box center [396, 279] width 15 height 15
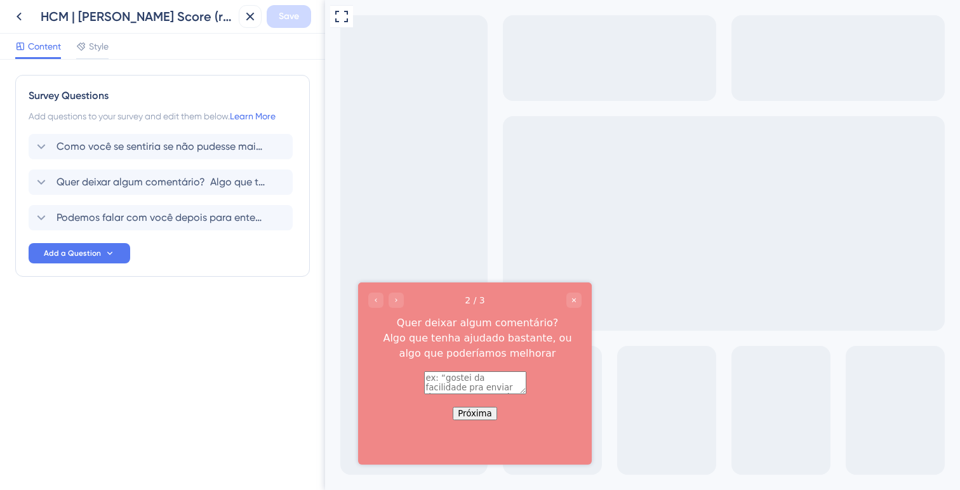
click at [426, 394] on textarea at bounding box center [475, 382] width 102 height 23
type textarea "xxx"
click at [467, 420] on button "Próxima" at bounding box center [475, 413] width 44 height 13
